Goal: Transaction & Acquisition: Book appointment/travel/reservation

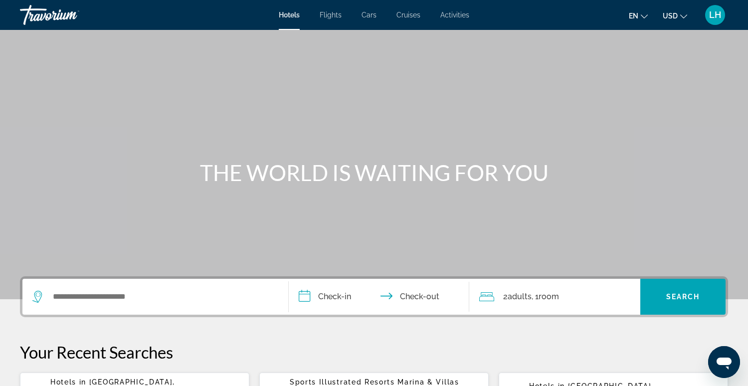
click at [410, 14] on span "Cruises" at bounding box center [408, 15] width 24 height 8
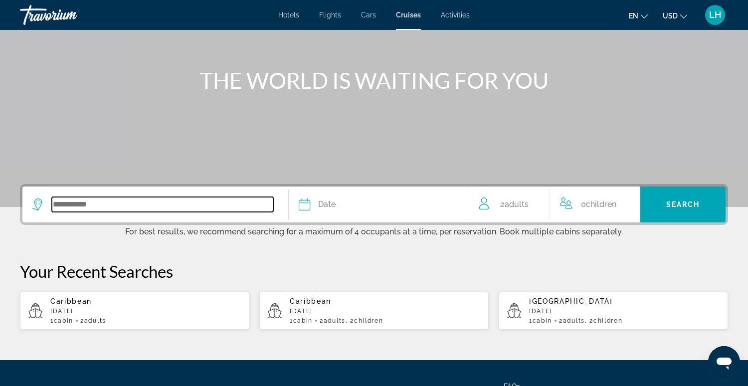
click at [170, 204] on input "Search widget" at bounding box center [162, 204] width 221 height 15
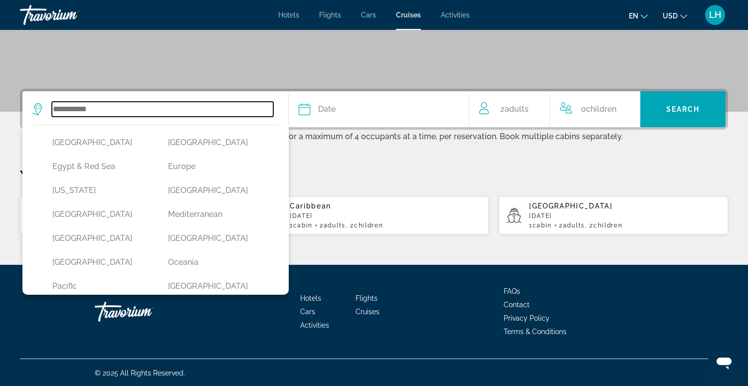
scroll to position [157, 0]
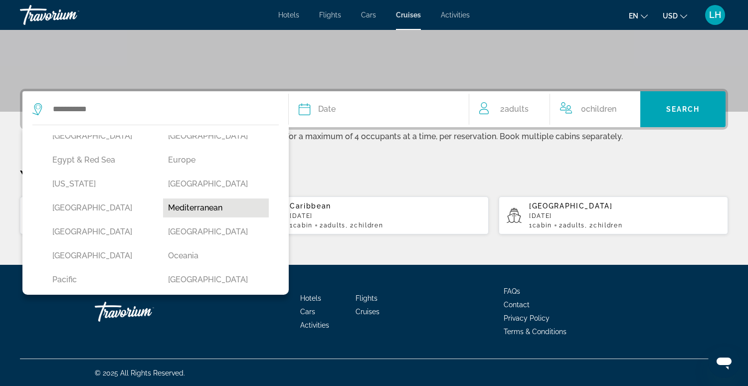
click at [205, 208] on button "Mediterranean" at bounding box center [216, 207] width 106 height 19
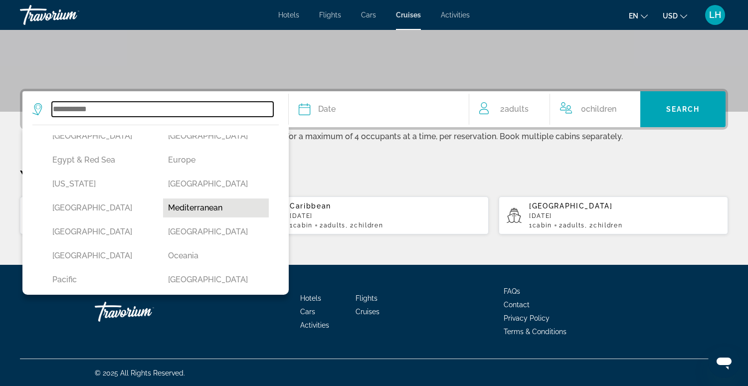
type input "**********"
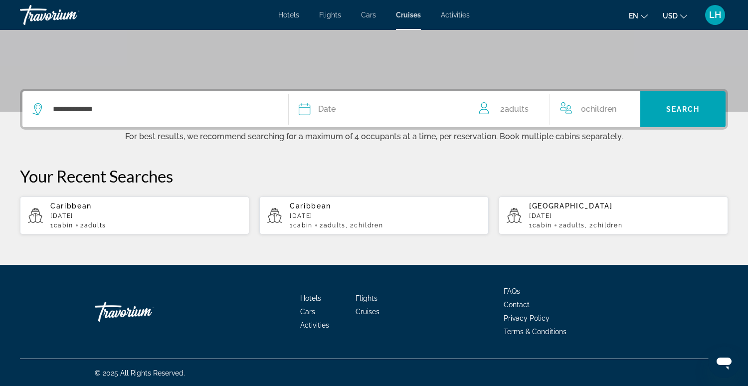
click at [307, 113] on icon "Search widget" at bounding box center [305, 109] width 12 height 12
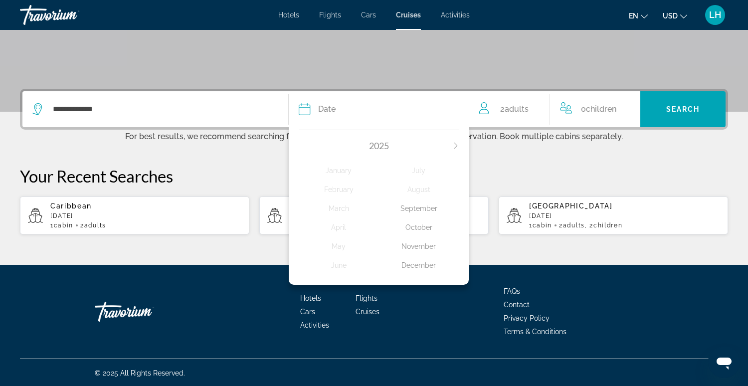
click at [422, 208] on div "September" at bounding box center [419, 208] width 80 height 18
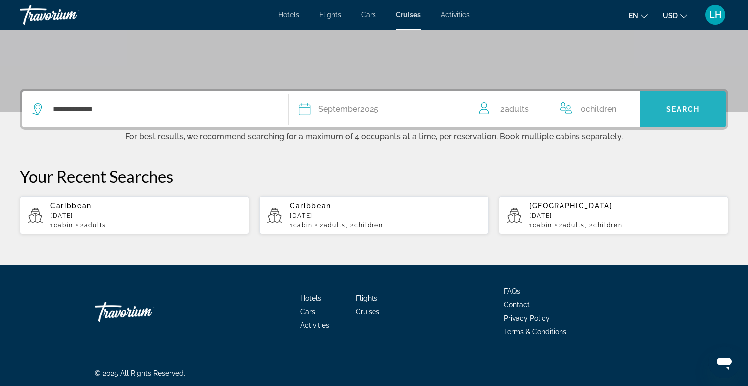
click at [681, 110] on span "Search" at bounding box center [683, 109] width 34 height 8
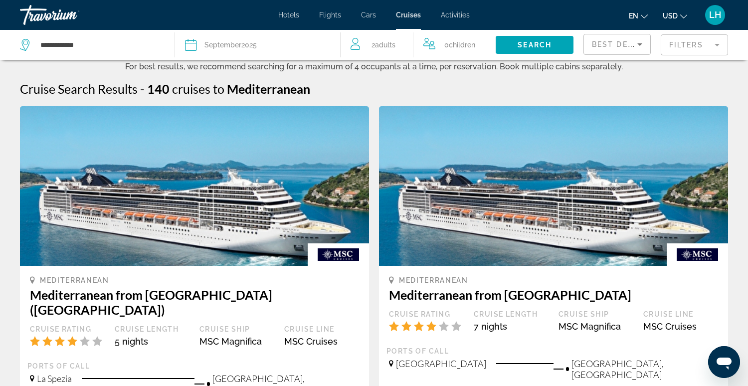
click at [268, 52] on button "Date [DATE] [DATE] February March April May June July August September October …" at bounding box center [257, 45] width 145 height 30
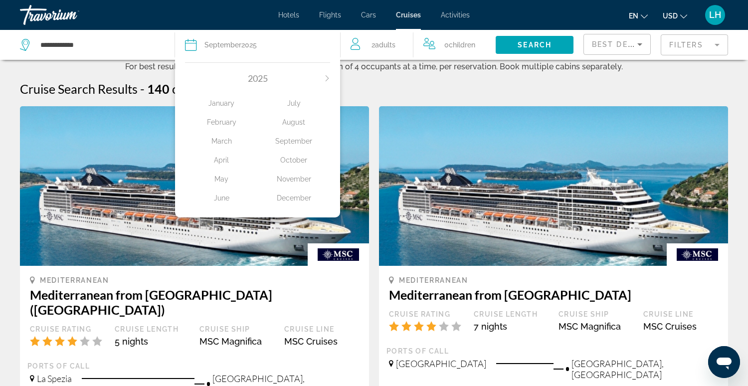
scroll to position [3, 0]
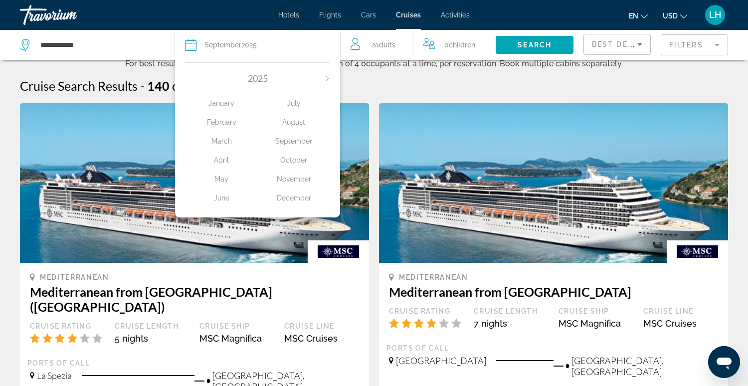
click at [299, 161] on div "October" at bounding box center [294, 160] width 72 height 18
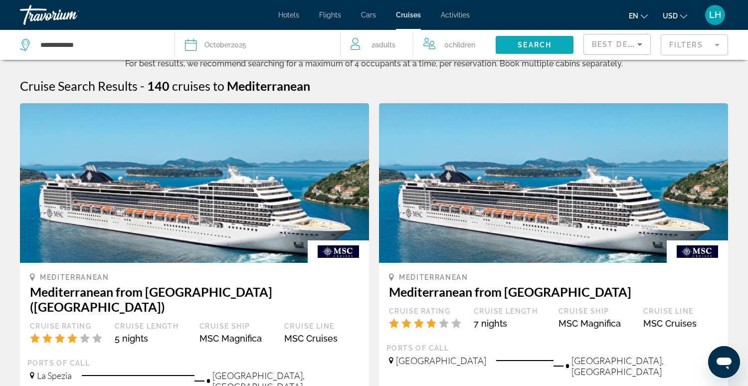
click at [516, 46] on span "Search widget" at bounding box center [534, 45] width 78 height 24
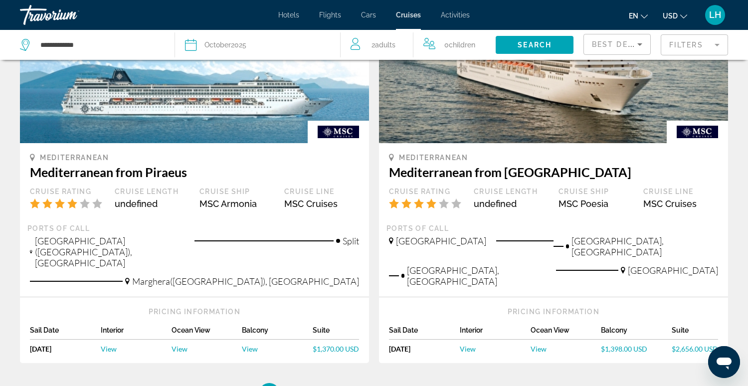
scroll to position [934, 0]
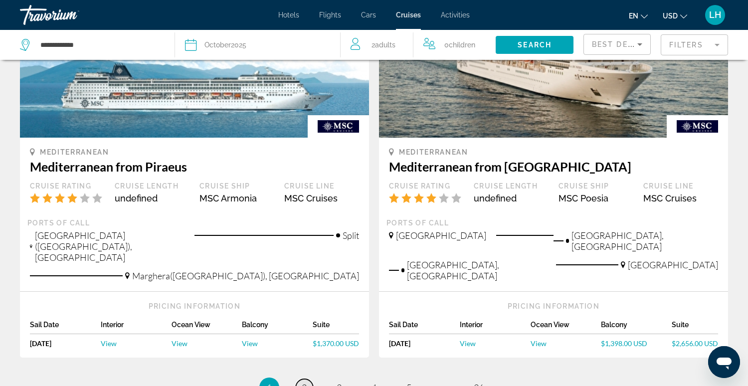
click at [306, 382] on span "2" at bounding box center [304, 387] width 5 height 11
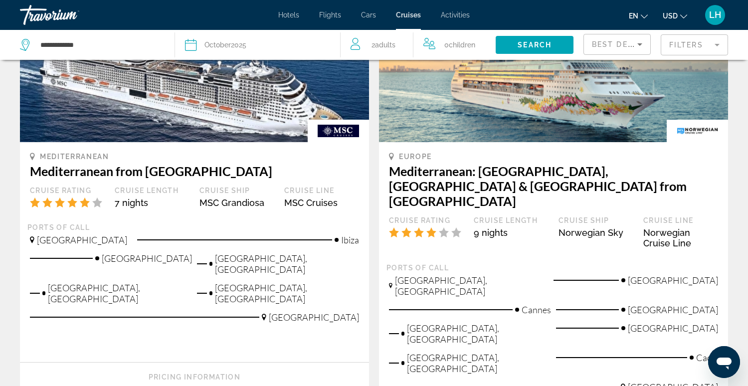
scroll to position [1135, 0]
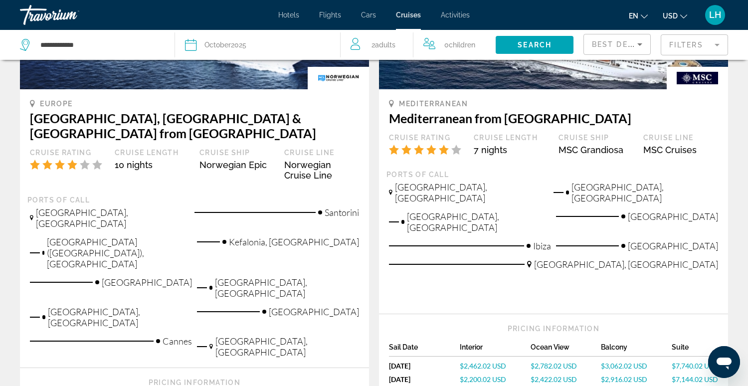
scroll to position [1104, 0]
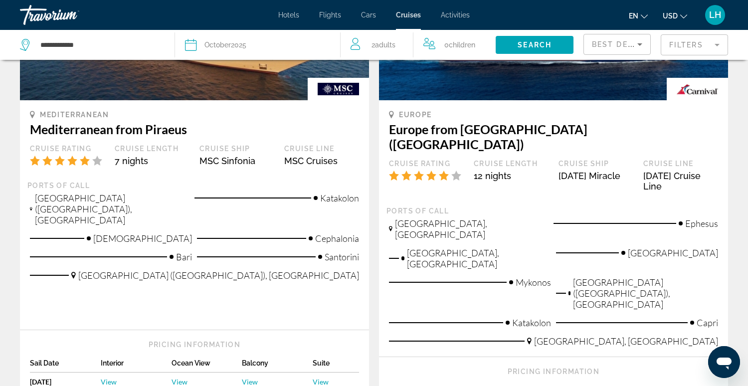
scroll to position [1188, 0]
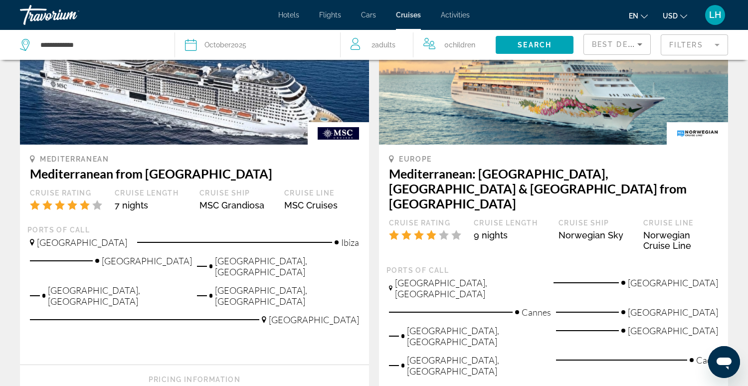
scroll to position [1131, 0]
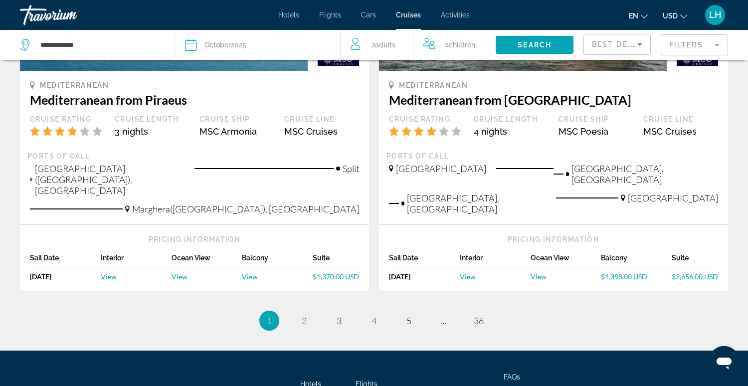
scroll to position [1031, 0]
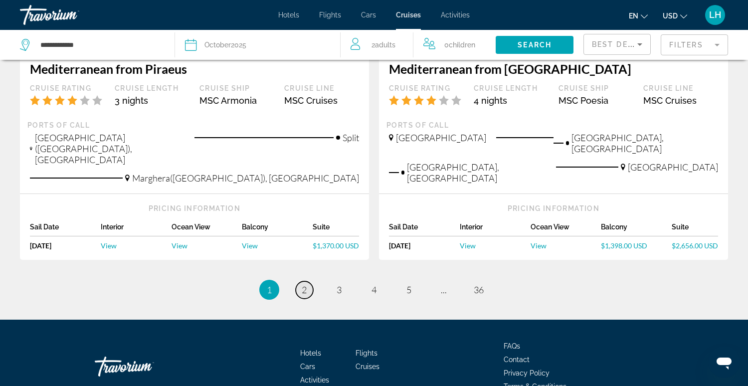
click at [303, 284] on span "2" at bounding box center [304, 289] width 5 height 11
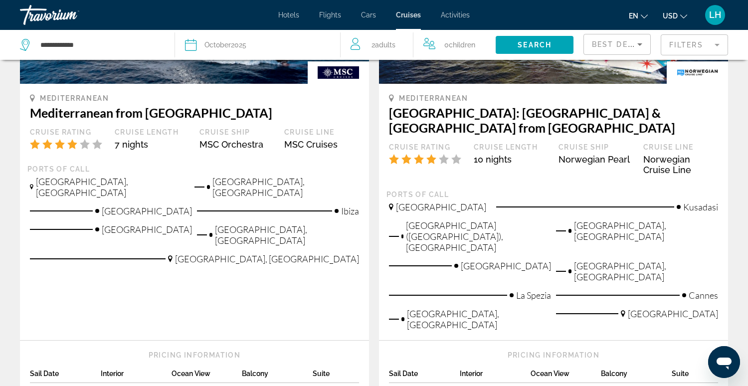
scroll to position [689, 0]
